Goal: Task Accomplishment & Management: Complete application form

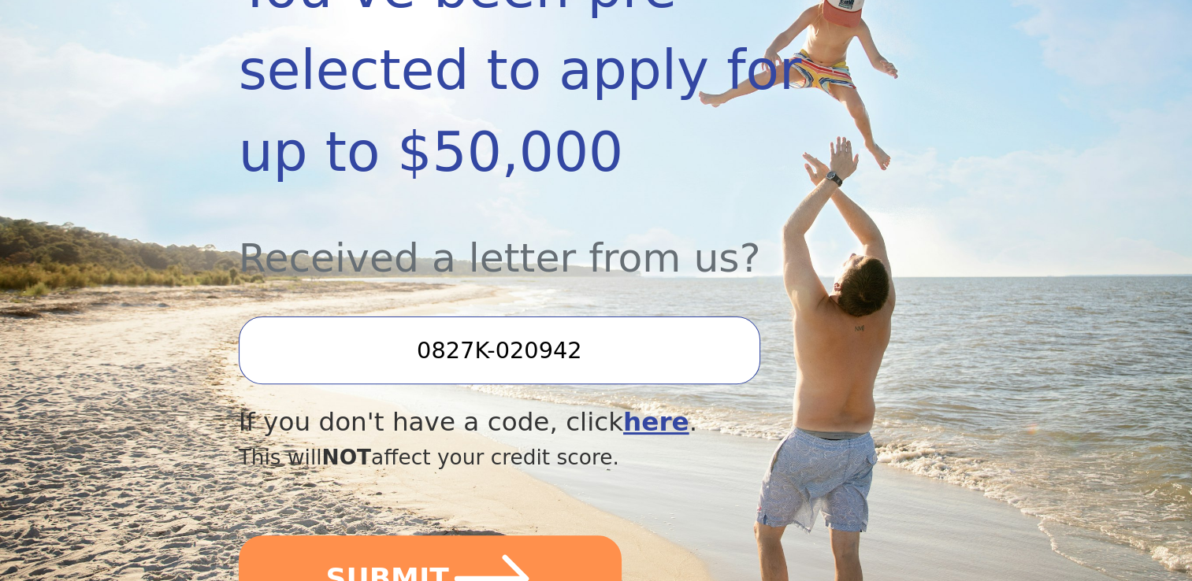
scroll to position [394, 0]
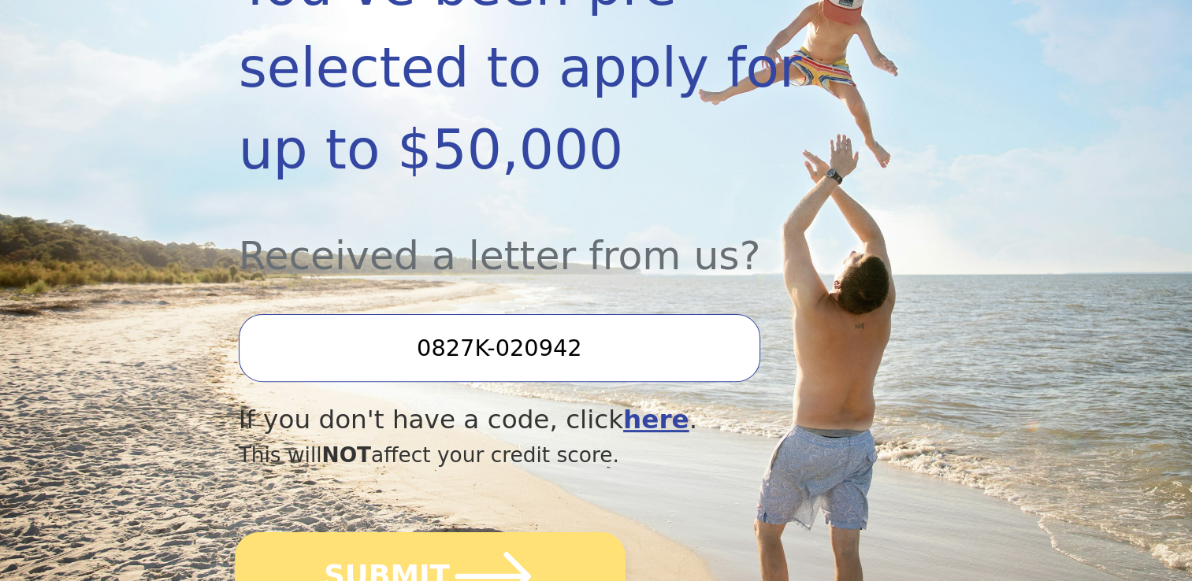
click at [403, 532] on button "SUBMIT" at bounding box center [430, 576] width 391 height 88
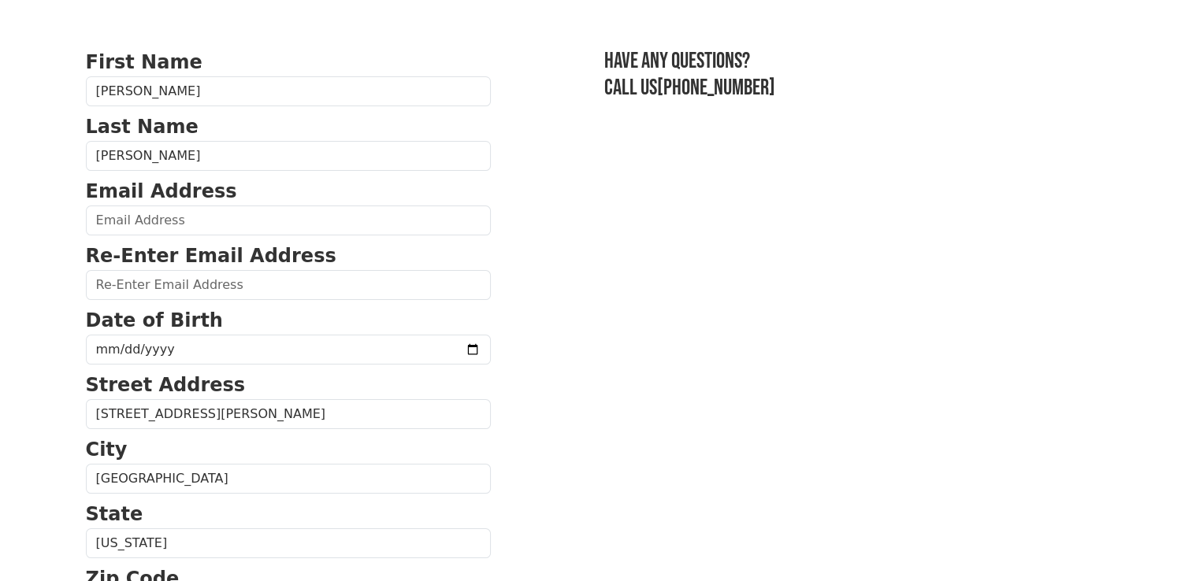
scroll to position [79, 0]
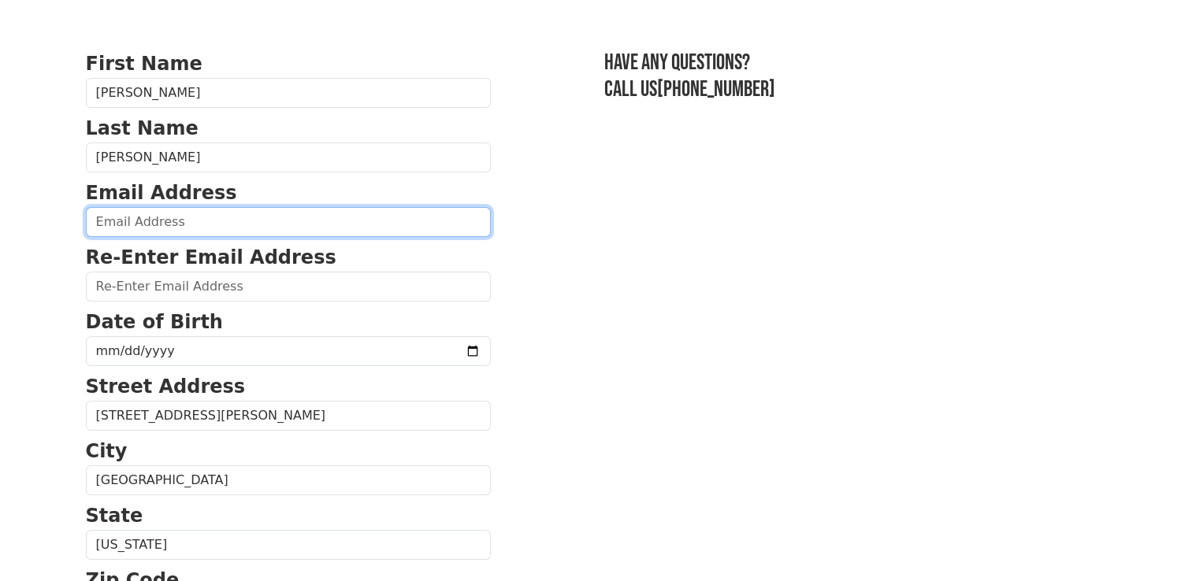
click at [200, 221] on input "email" at bounding box center [288, 222] width 405 height 30
type input "Khazan78@gmail.com"
type input "(813) 451-4170"
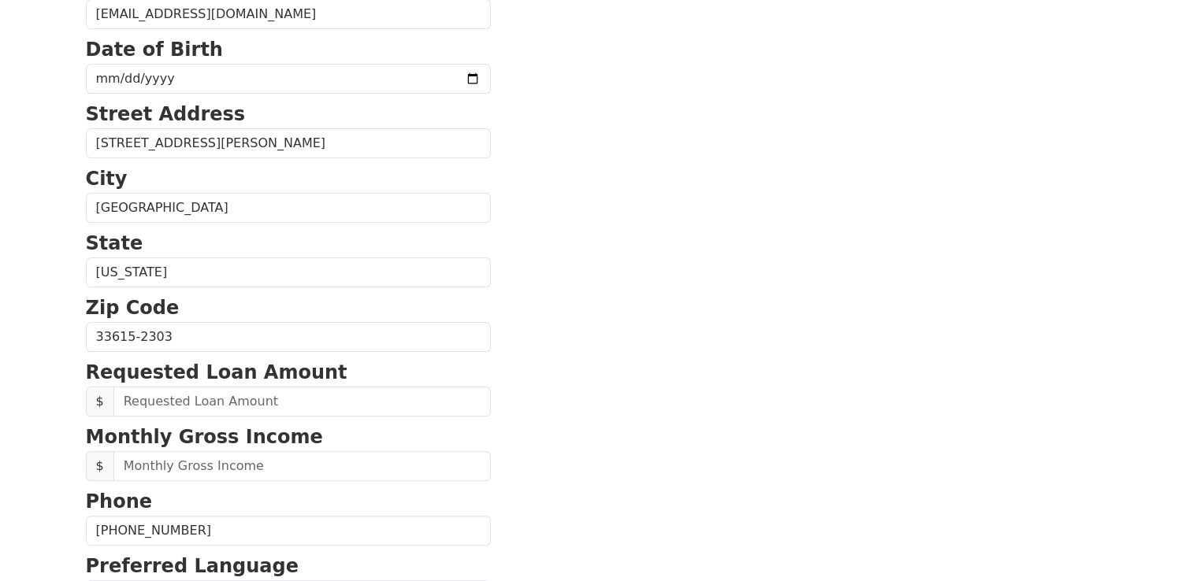
scroll to position [430, 0]
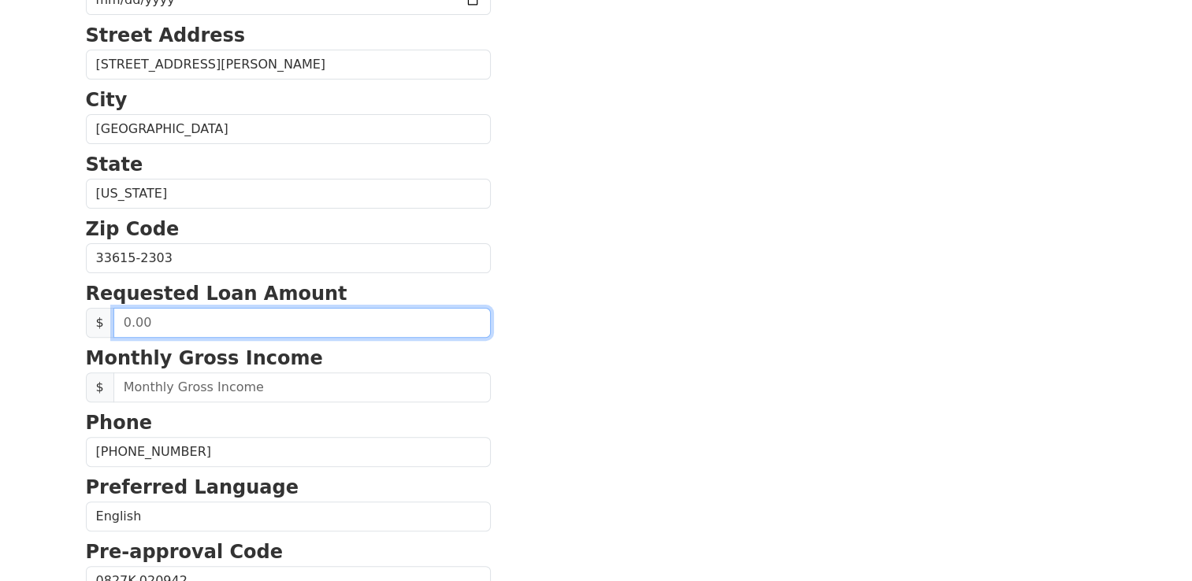
click at [250, 323] on input "text" at bounding box center [301, 323] width 377 height 30
click at [250, 323] on input "30.00" at bounding box center [301, 323] width 377 height 30
type input "30,000.00"
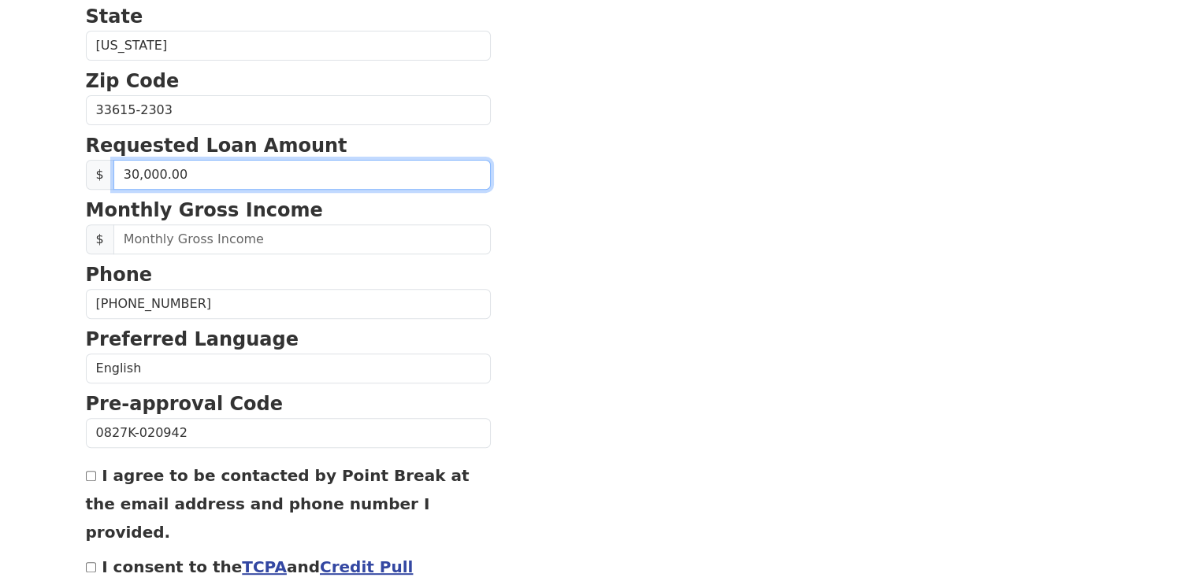
scroll to position [588, 0]
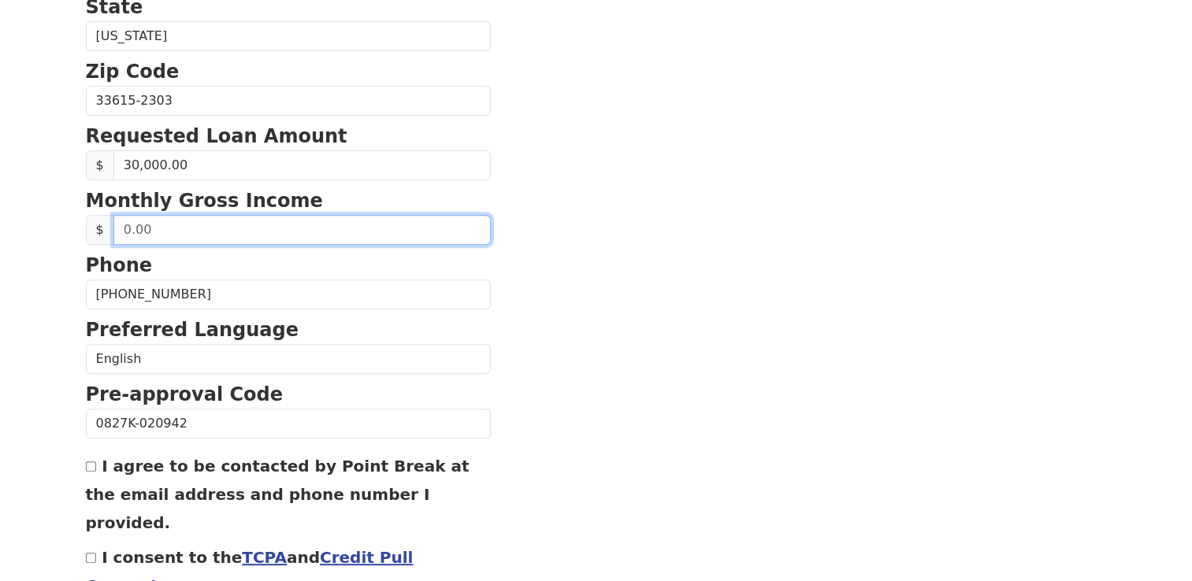
click at [241, 228] on input "text" at bounding box center [301, 230] width 377 height 30
type input "8,000.00"
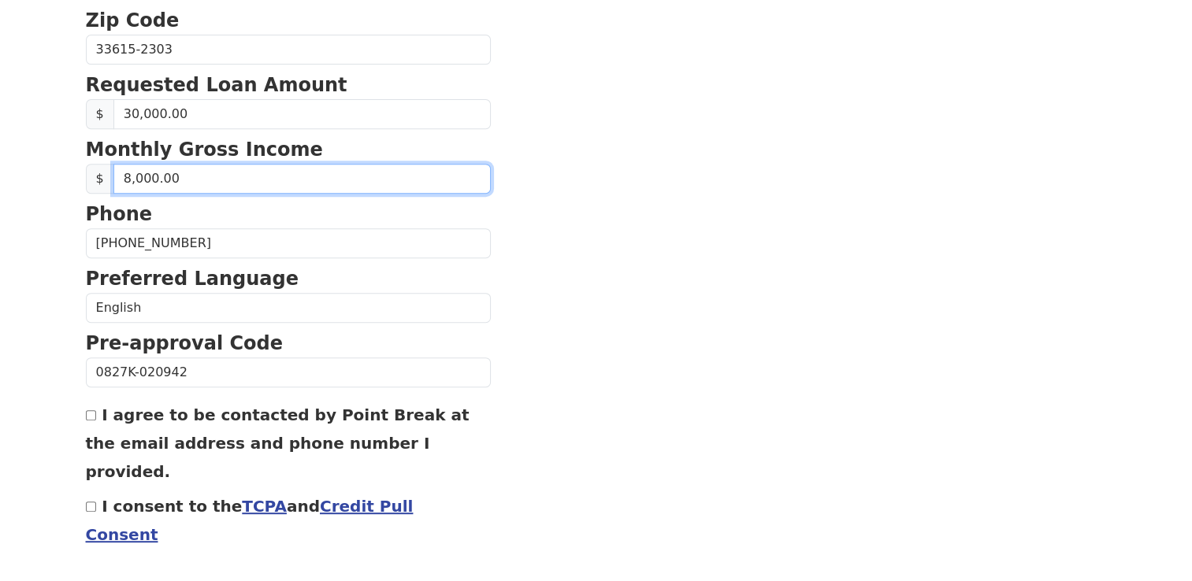
scroll to position [667, 0]
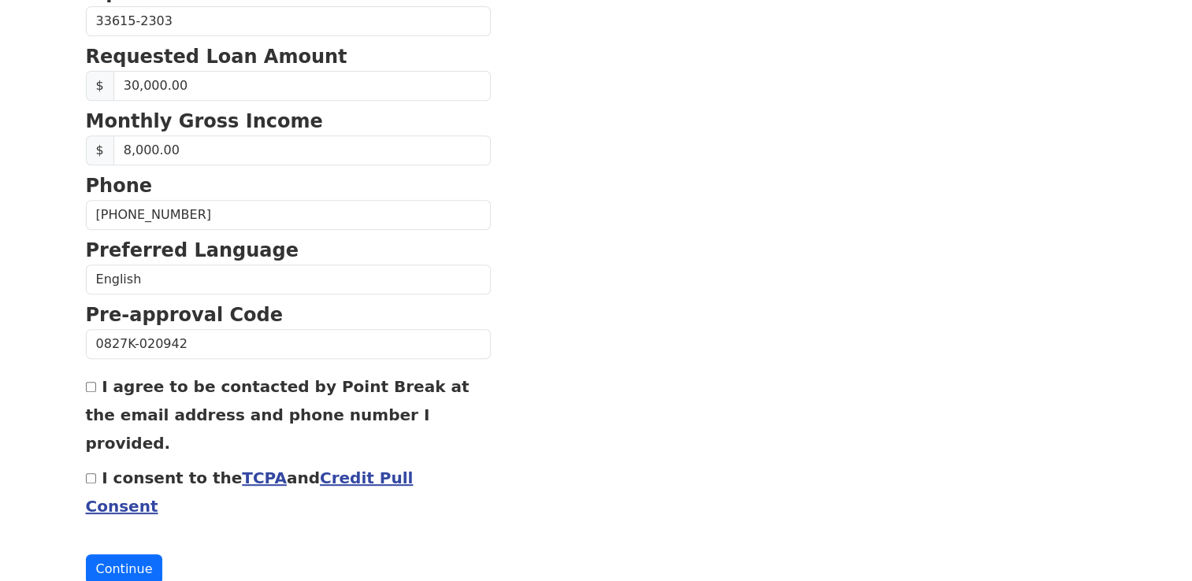
click at [86, 387] on input "I agree to be contacted by Point Break at the email address and phone number I …" at bounding box center [91, 387] width 10 height 10
checkbox input "true"
click at [87, 473] on input "I consent to the TCPA and Credit Pull Consent" at bounding box center [91, 478] width 10 height 10
checkbox input "true"
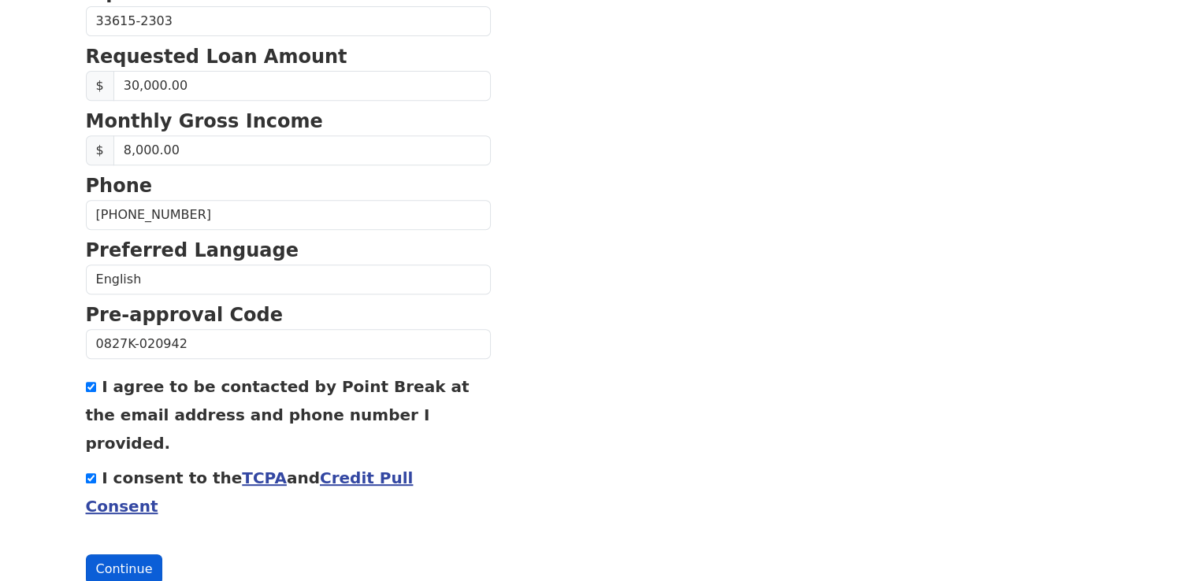
click at [134, 554] on button "Continue" at bounding box center [124, 569] width 77 height 30
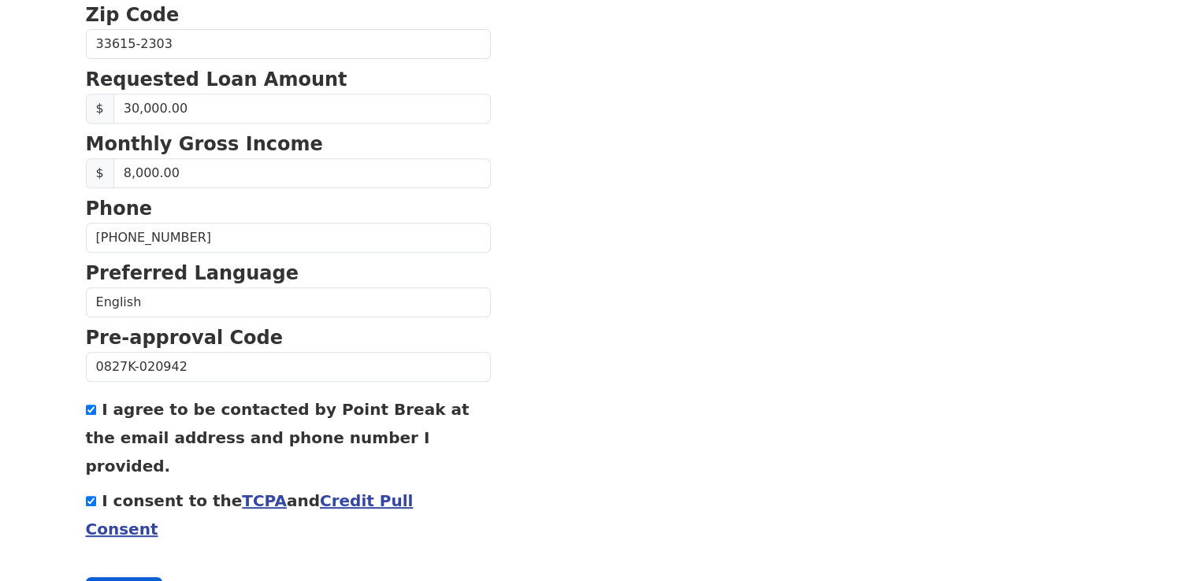
scroll to position [690, 0]
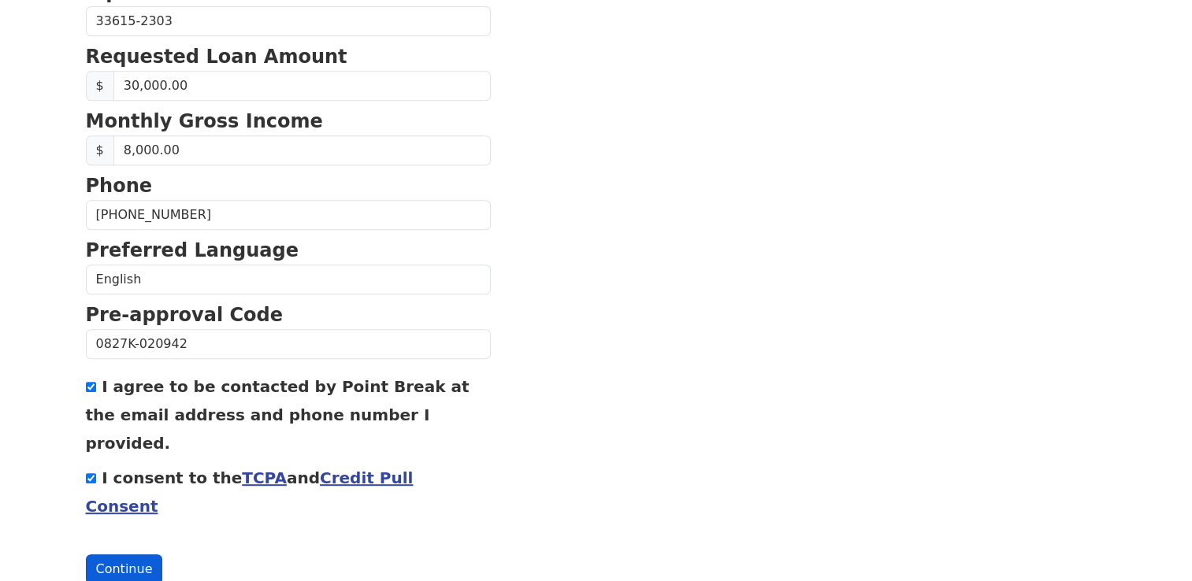
click at [134, 554] on button "Continue" at bounding box center [124, 569] width 77 height 30
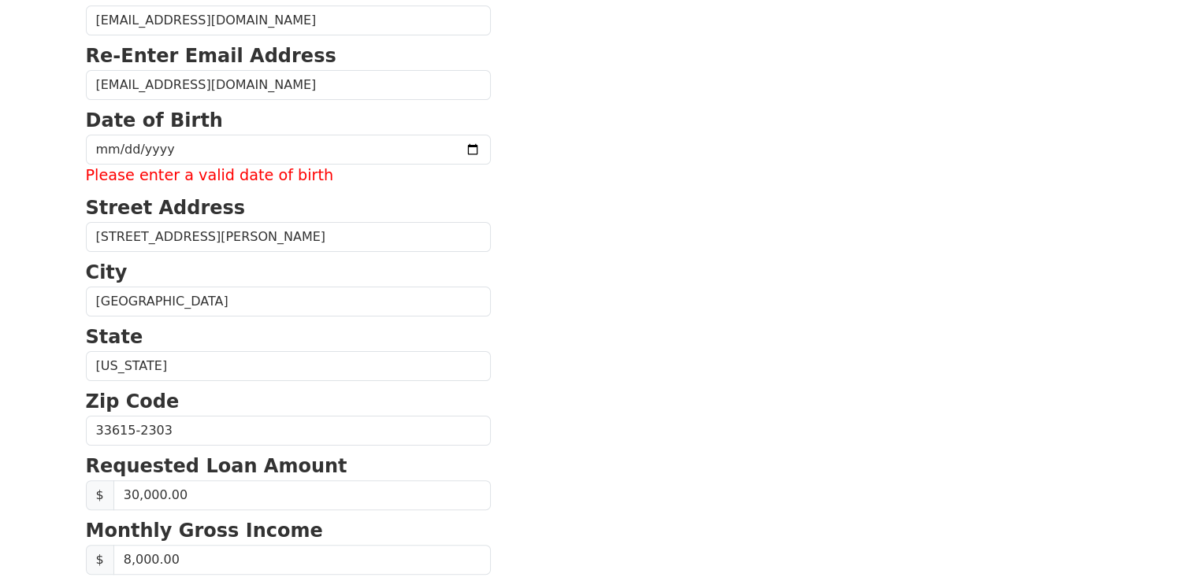
scroll to position [217, 0]
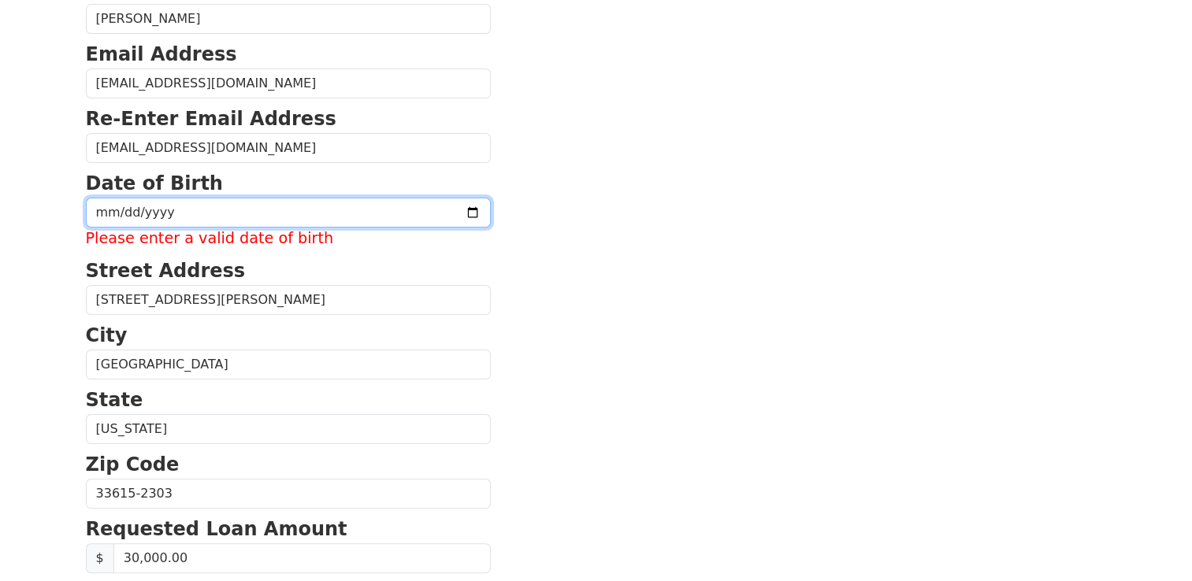
click at [192, 213] on input "date" at bounding box center [288, 213] width 405 height 30
type input "1979-01-29"
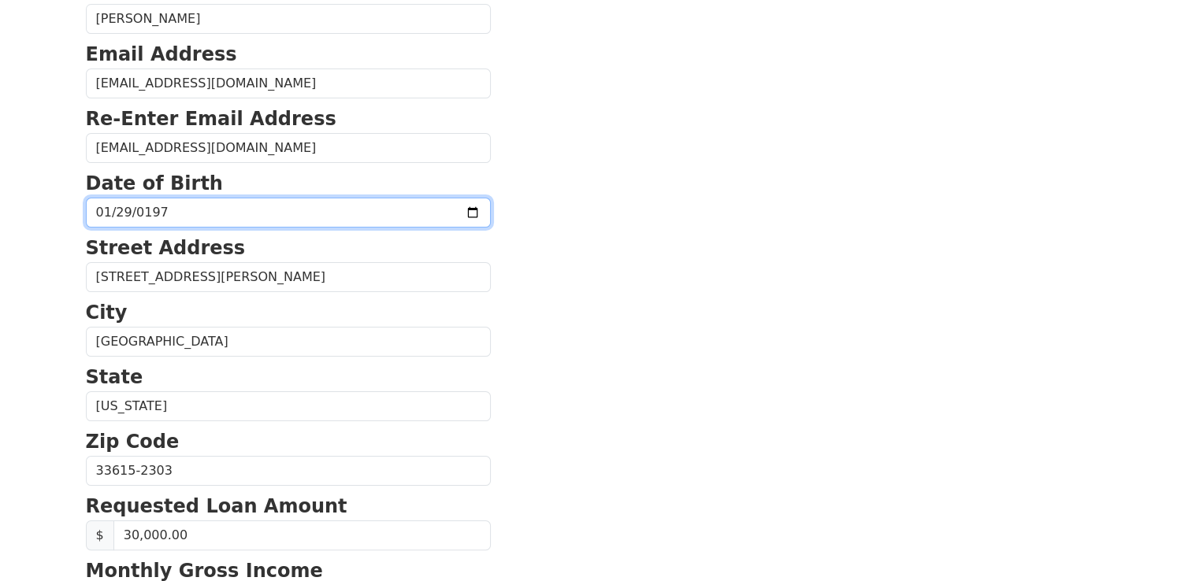
click at [195, 213] on input "1979-01-29" at bounding box center [288, 213] width 405 height 30
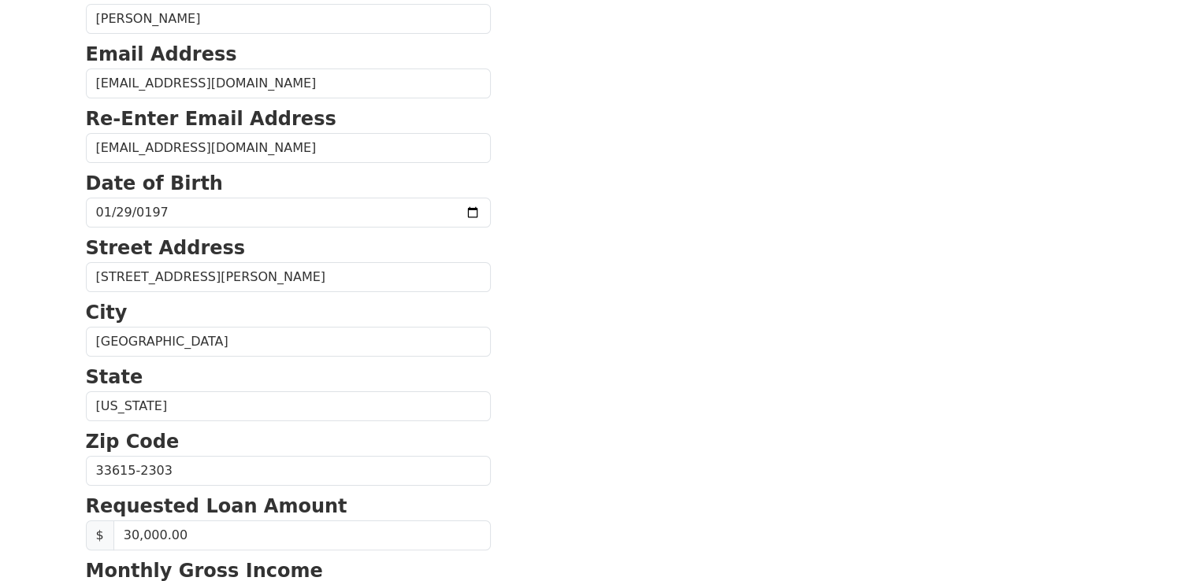
click at [482, 237] on section "First Name Khang Last Name Huynh Email Address Khazan78@gmail.com Re-Enter Emai…" at bounding box center [596, 472] width 1021 height 1123
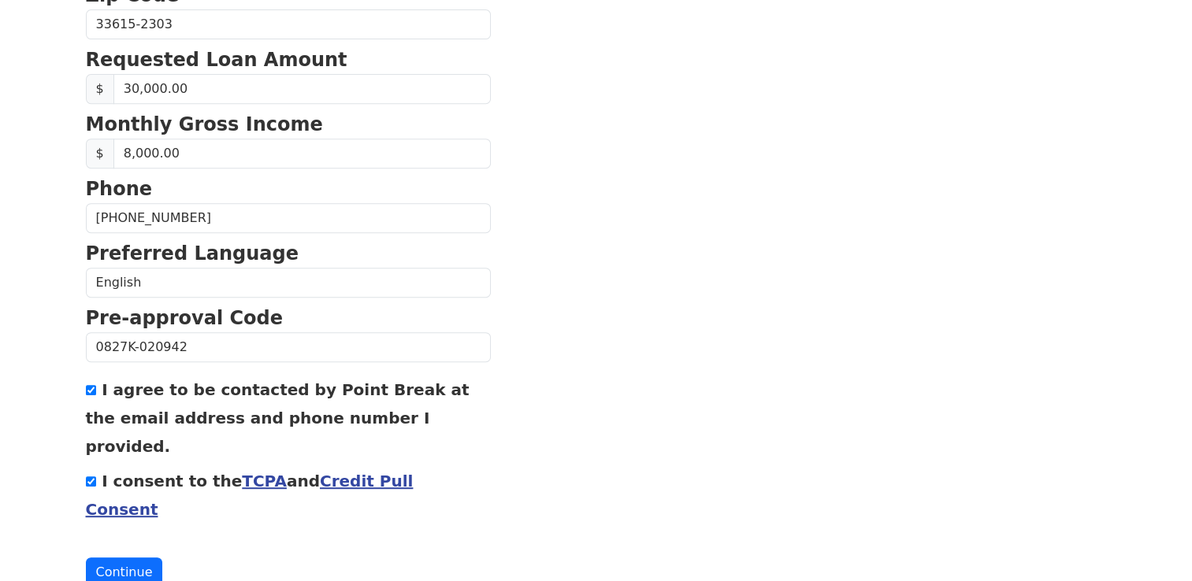
scroll to position [667, 0]
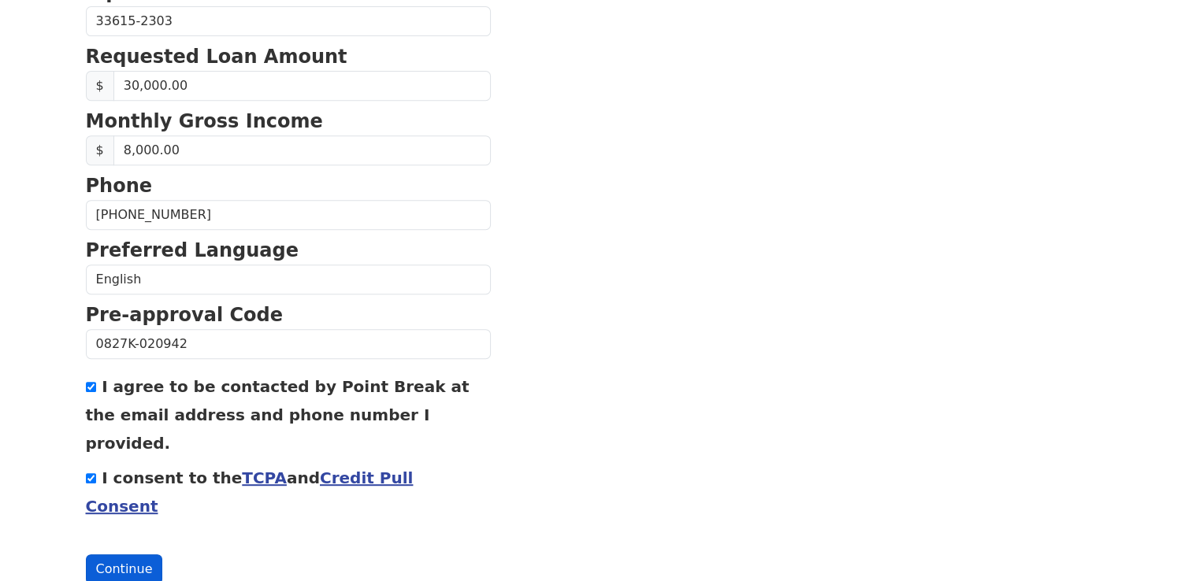
click at [119, 554] on button "Continue" at bounding box center [124, 569] width 77 height 30
